Goal: Task Accomplishment & Management: Use online tool/utility

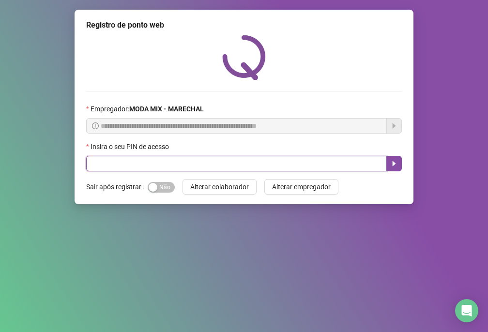
click at [194, 160] on input "text" at bounding box center [236, 163] width 301 height 15
type input "*****"
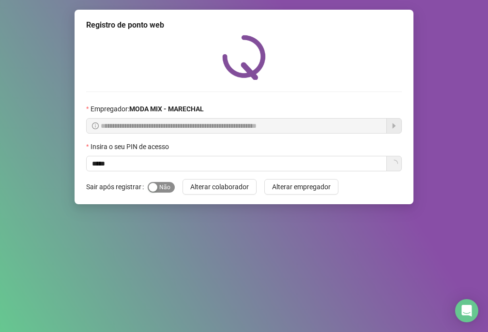
click at [163, 186] on span "Sim Não" at bounding box center [161, 187] width 27 height 11
click at [193, 187] on span "Alterar colaborador" at bounding box center [219, 187] width 59 height 11
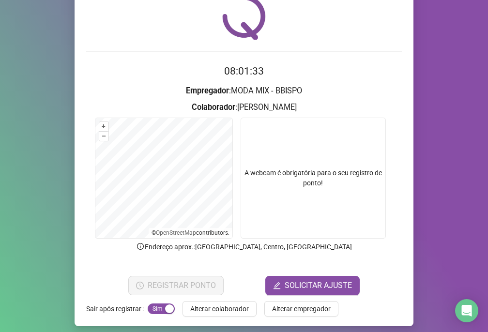
scroll to position [46, 0]
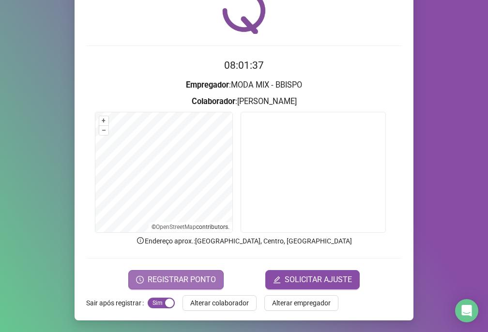
drag, startPoint x: 183, startPoint y: 279, endPoint x: 171, endPoint y: 278, distance: 12.1
click at [171, 278] on span "REGISTRAR PONTO" at bounding box center [182, 280] width 68 height 12
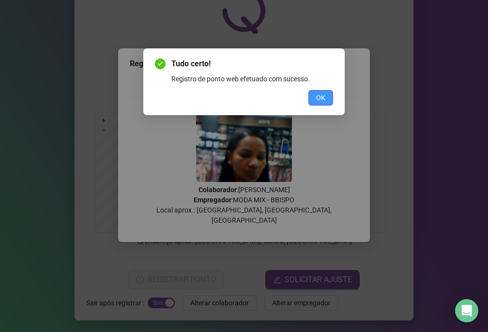
click at [312, 97] on button "OK" at bounding box center [321, 97] width 25 height 15
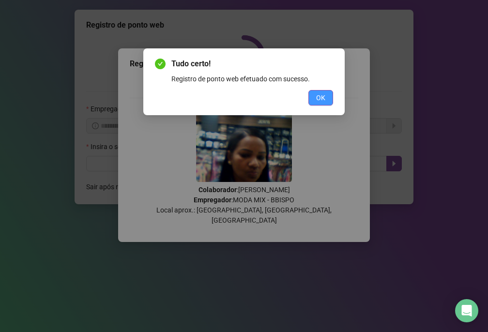
scroll to position [0, 0]
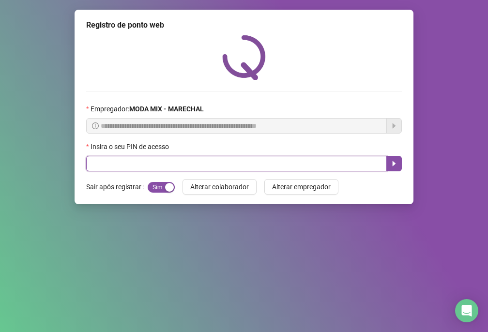
click at [285, 169] on input "text" at bounding box center [236, 163] width 301 height 15
type input "*****"
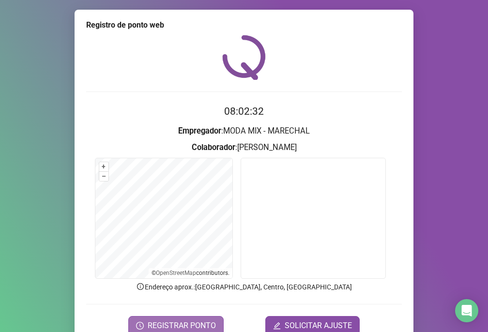
scroll to position [46, 0]
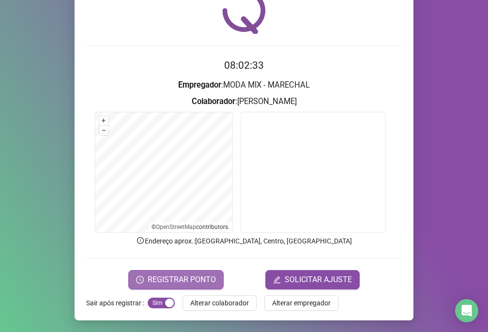
click at [185, 284] on span "REGISTRAR PONTO" at bounding box center [182, 280] width 68 height 12
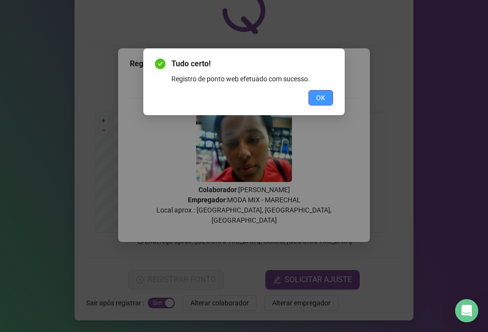
click at [313, 101] on button "OK" at bounding box center [321, 97] width 25 height 15
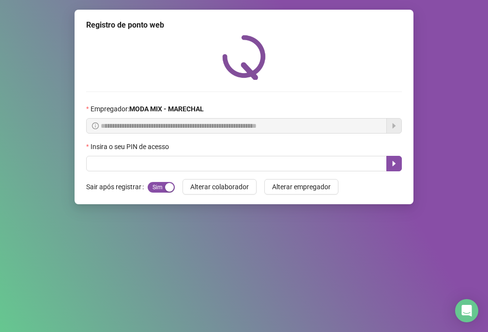
scroll to position [0, 0]
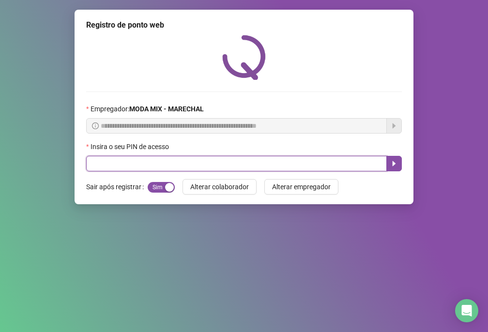
click at [300, 158] on input "text" at bounding box center [236, 163] width 301 height 15
type input "*****"
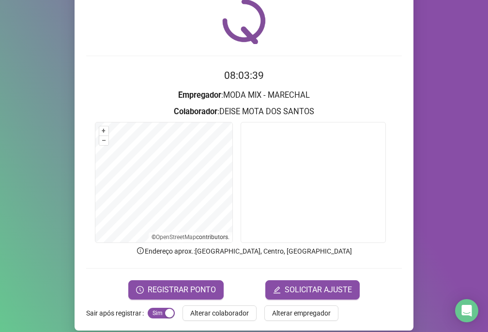
scroll to position [46, 0]
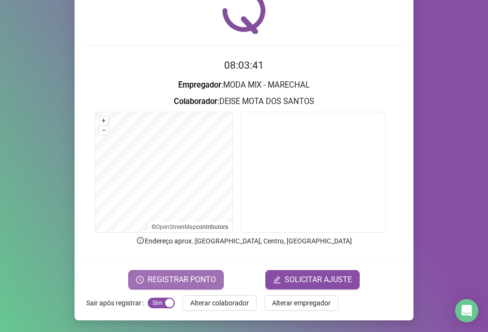
click at [162, 278] on span "REGISTRAR PONTO" at bounding box center [182, 280] width 68 height 12
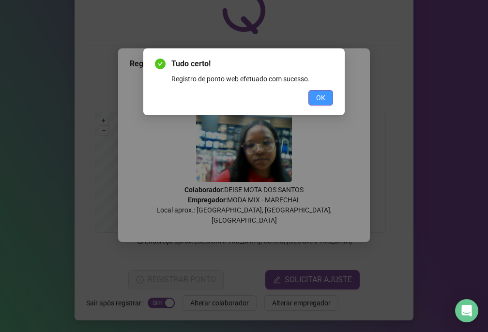
click at [319, 102] on span "OK" at bounding box center [320, 98] width 9 height 11
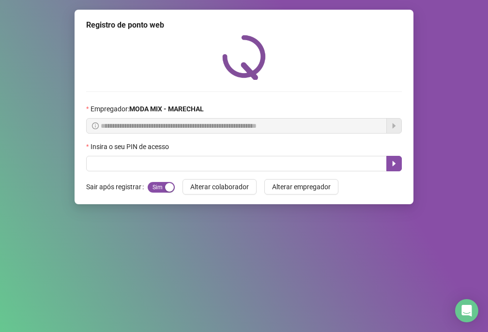
scroll to position [0, 0]
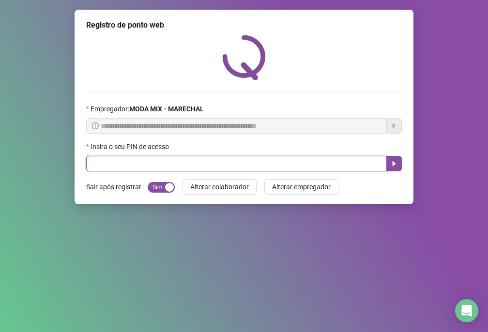
click at [307, 159] on input "text" at bounding box center [236, 163] width 301 height 15
type input "*****"
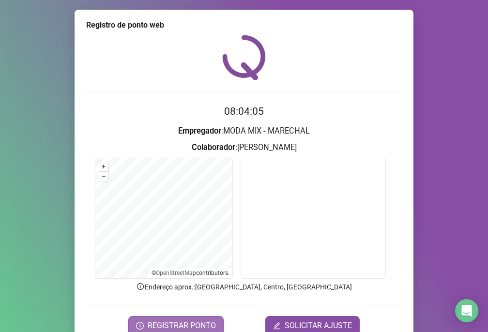
click at [169, 326] on span "REGISTRAR PONTO" at bounding box center [182, 326] width 68 height 12
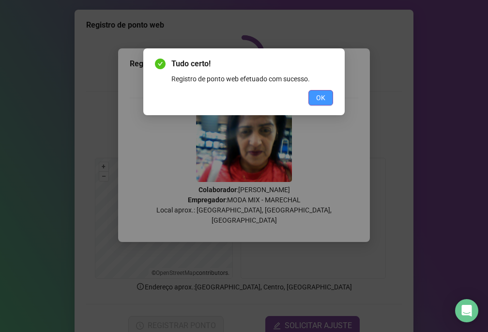
click at [325, 93] on span "OK" at bounding box center [320, 98] width 9 height 11
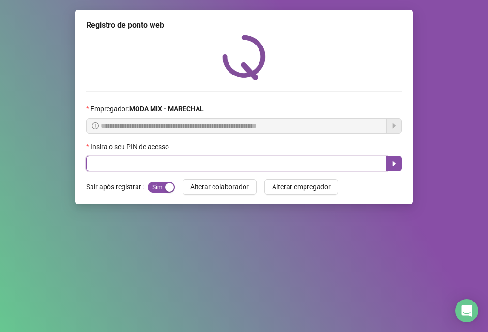
click at [315, 169] on input "text" at bounding box center [236, 163] width 301 height 15
type input "*****"
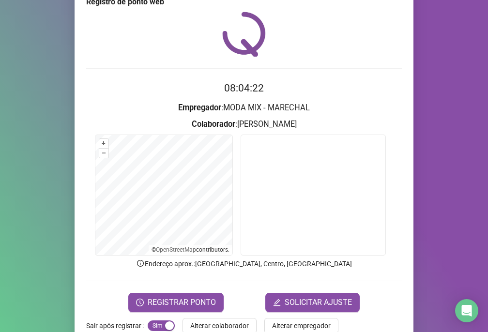
scroll to position [46, 0]
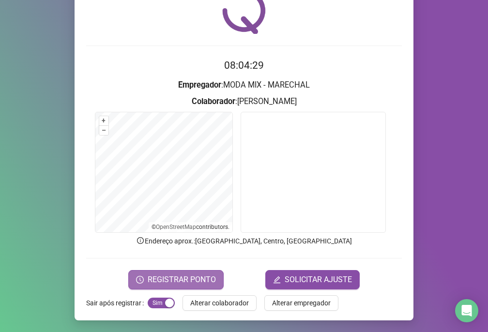
click at [161, 286] on button "REGISTRAR PONTO" at bounding box center [175, 279] width 95 height 19
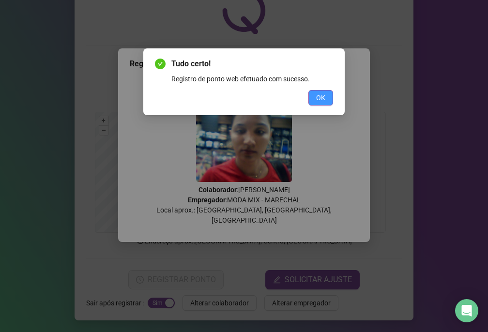
click at [324, 98] on span "OK" at bounding box center [320, 98] width 9 height 11
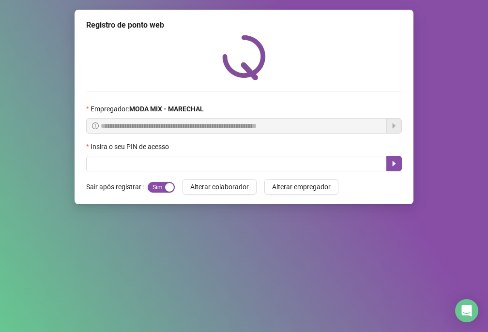
scroll to position [0, 0]
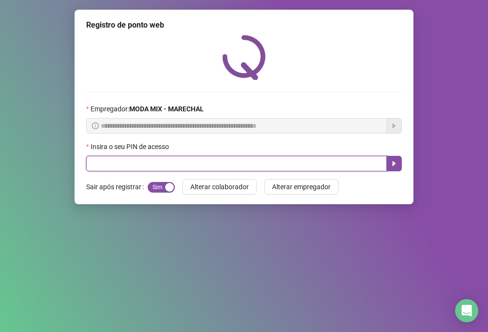
click at [229, 164] on input "text" at bounding box center [236, 163] width 301 height 15
type input "*****"
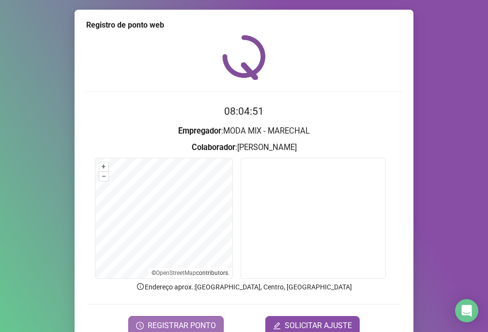
click at [203, 322] on button "REGISTRAR PONTO" at bounding box center [175, 325] width 95 height 19
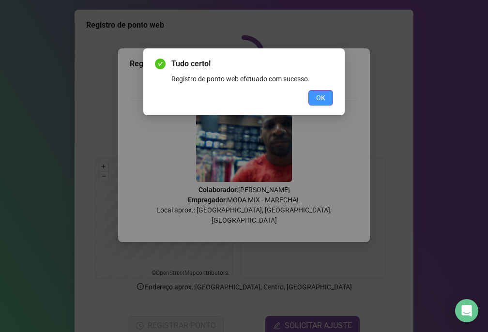
click at [315, 92] on button "OK" at bounding box center [321, 97] width 25 height 15
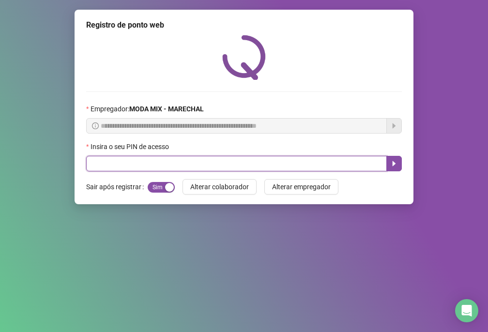
click at [107, 162] on input "text" at bounding box center [236, 163] width 301 height 15
type input "*****"
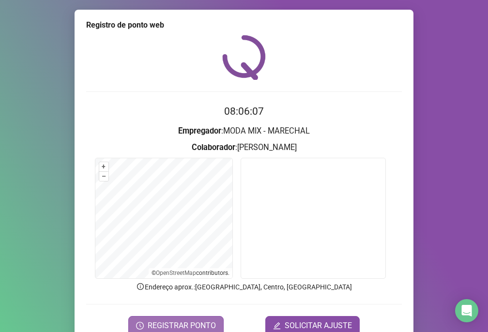
click at [149, 322] on span "REGISTRAR PONTO" at bounding box center [182, 326] width 68 height 12
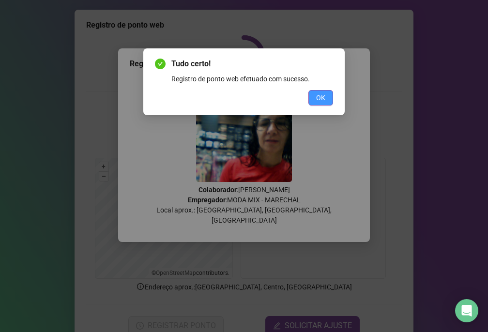
click at [320, 99] on span "OK" at bounding box center [320, 98] width 9 height 11
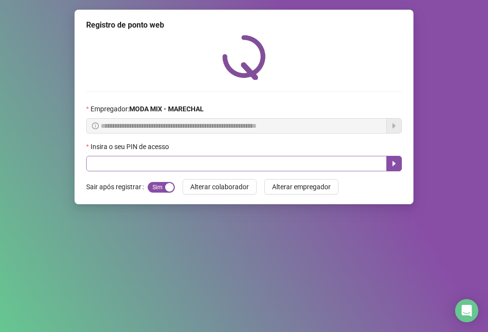
drag, startPoint x: 213, startPoint y: 156, endPoint x: 216, endPoint y: 165, distance: 9.6
click at [216, 165] on div "Insira o seu PIN de acesso" at bounding box center [244, 156] width 316 height 30
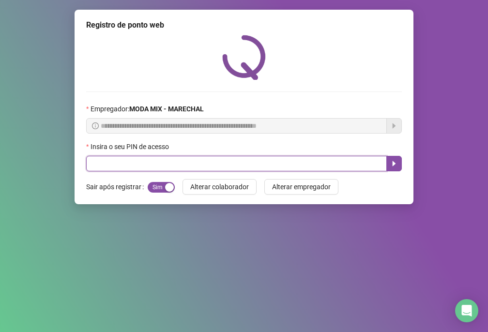
click at [327, 156] on input "text" at bounding box center [236, 163] width 301 height 15
type input "*****"
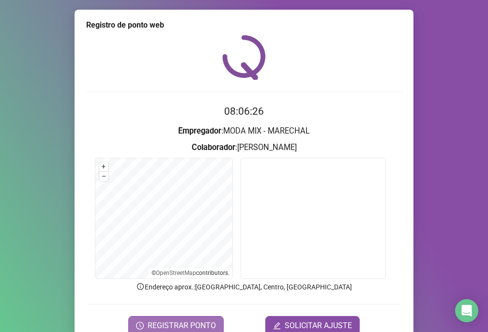
click at [199, 320] on span "REGISTRAR PONTO" at bounding box center [182, 326] width 68 height 12
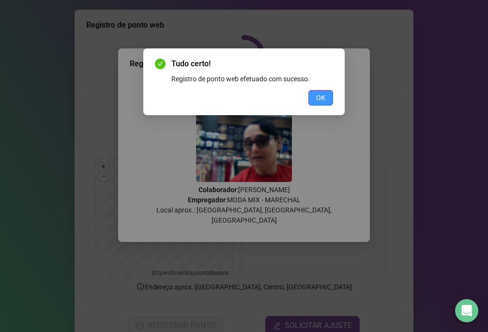
click at [313, 98] on button "OK" at bounding box center [321, 97] width 25 height 15
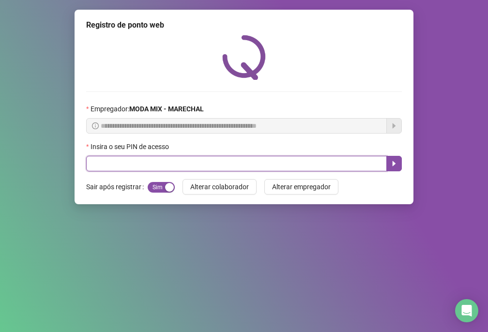
click at [288, 165] on input "text" at bounding box center [236, 163] width 301 height 15
type input "*****"
click at [392, 168] on button "button" at bounding box center [393, 163] width 15 height 15
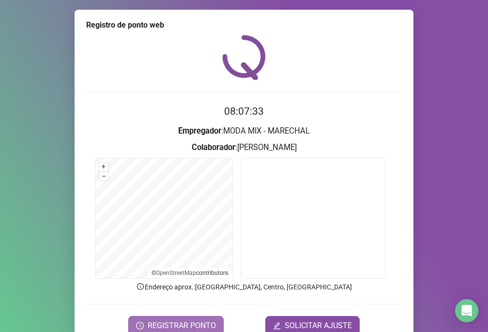
click at [193, 327] on span "REGISTRAR PONTO" at bounding box center [182, 326] width 68 height 12
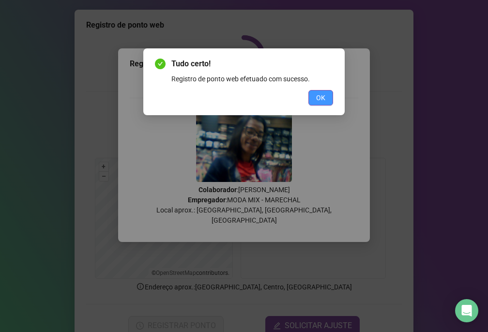
click at [320, 99] on span "OK" at bounding box center [320, 98] width 9 height 11
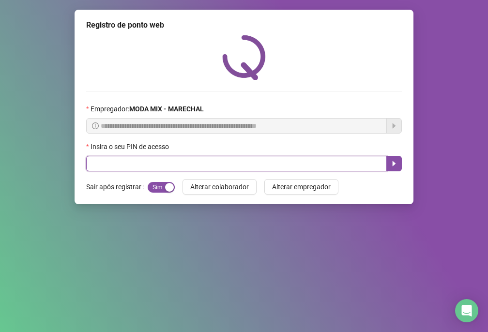
click at [257, 162] on input "text" at bounding box center [236, 163] width 301 height 15
type input "*****"
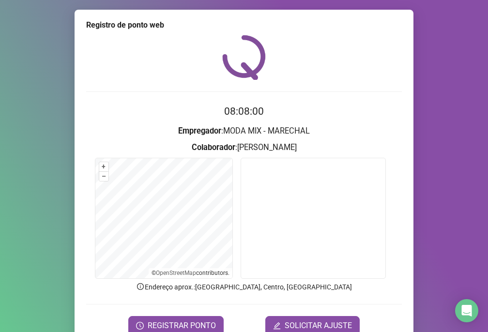
click at [181, 314] on form "08:08:00 Empregador : MODA MIX - MARECHAL Colaborador : [PERSON_NAME] + – ⇧ › ©…" at bounding box center [244, 220] width 316 height 232
click at [190, 322] on span "REGISTRAR PONTO" at bounding box center [182, 326] width 68 height 12
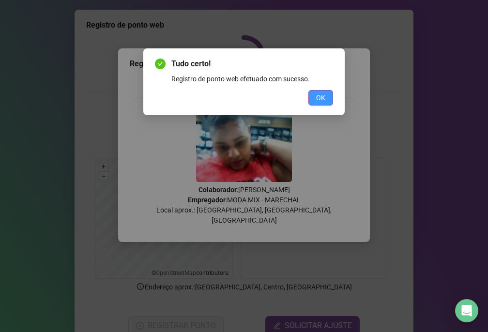
click at [324, 93] on span "OK" at bounding box center [320, 98] width 9 height 11
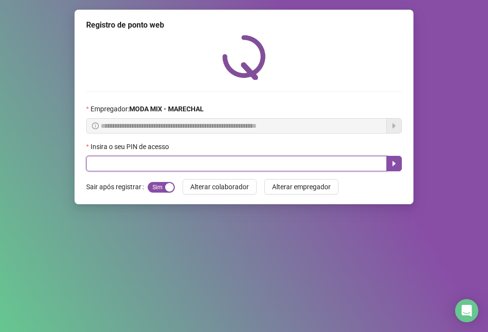
click at [350, 163] on input "text" at bounding box center [236, 163] width 301 height 15
type input "*****"
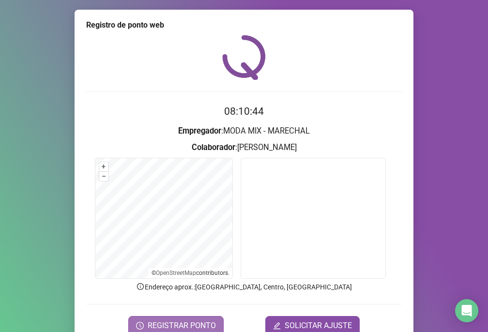
click at [176, 325] on span "REGISTRAR PONTO" at bounding box center [182, 326] width 68 height 12
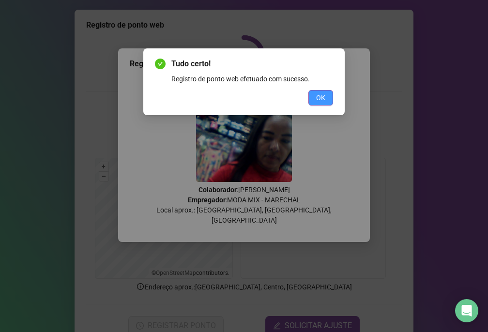
click at [315, 95] on button "OK" at bounding box center [321, 97] width 25 height 15
